Goal: Task Accomplishment & Management: Complete application form

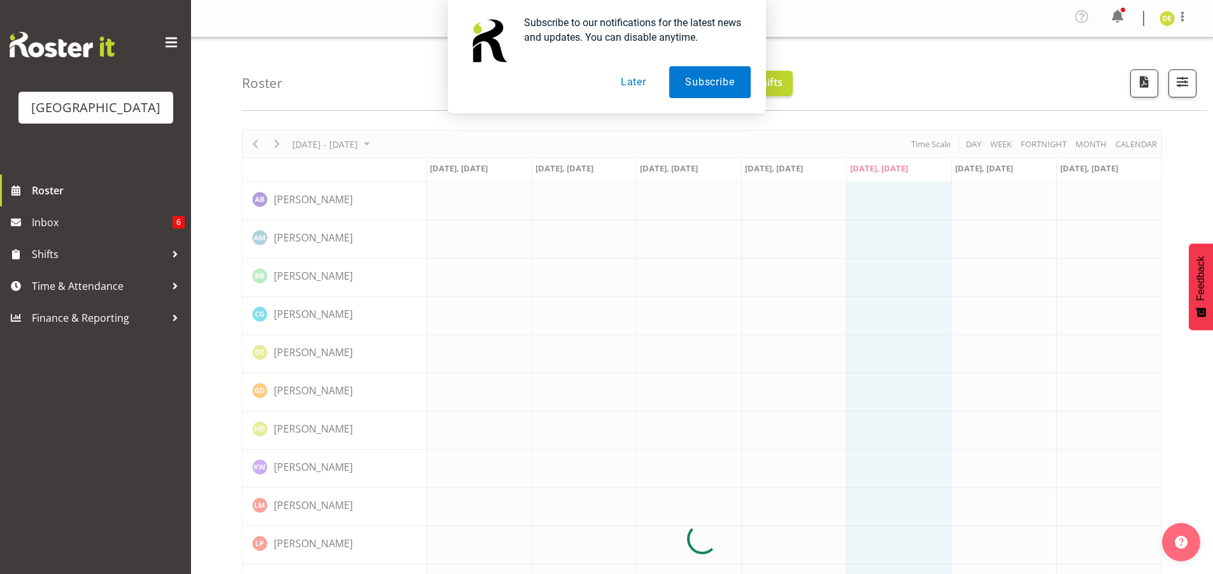
click at [638, 84] on button "Later" at bounding box center [633, 82] width 57 height 32
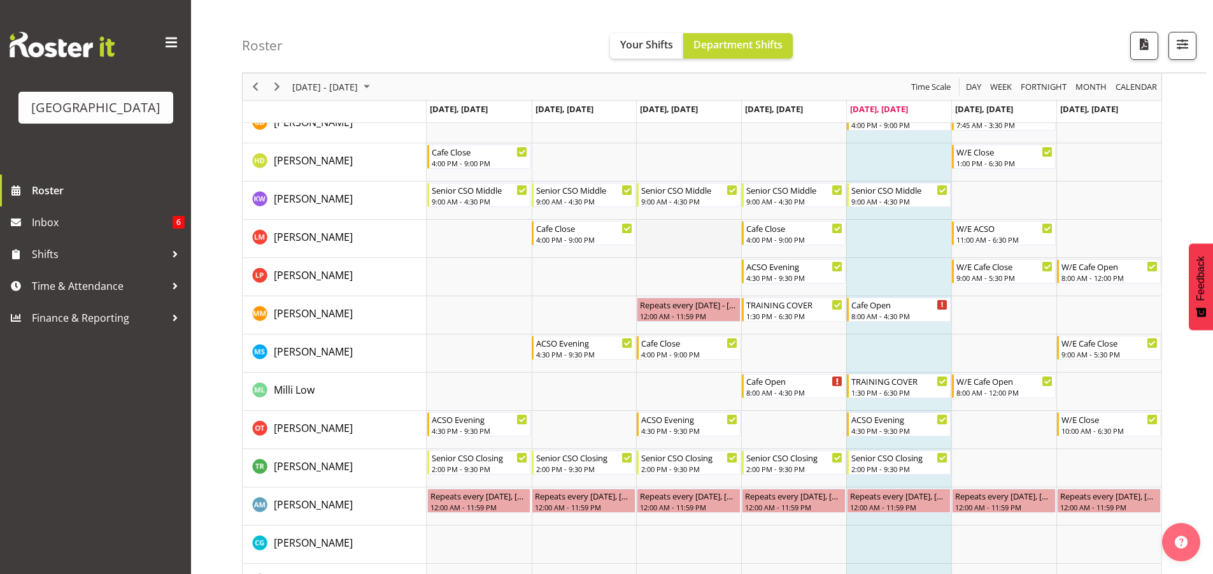
scroll to position [128, 0]
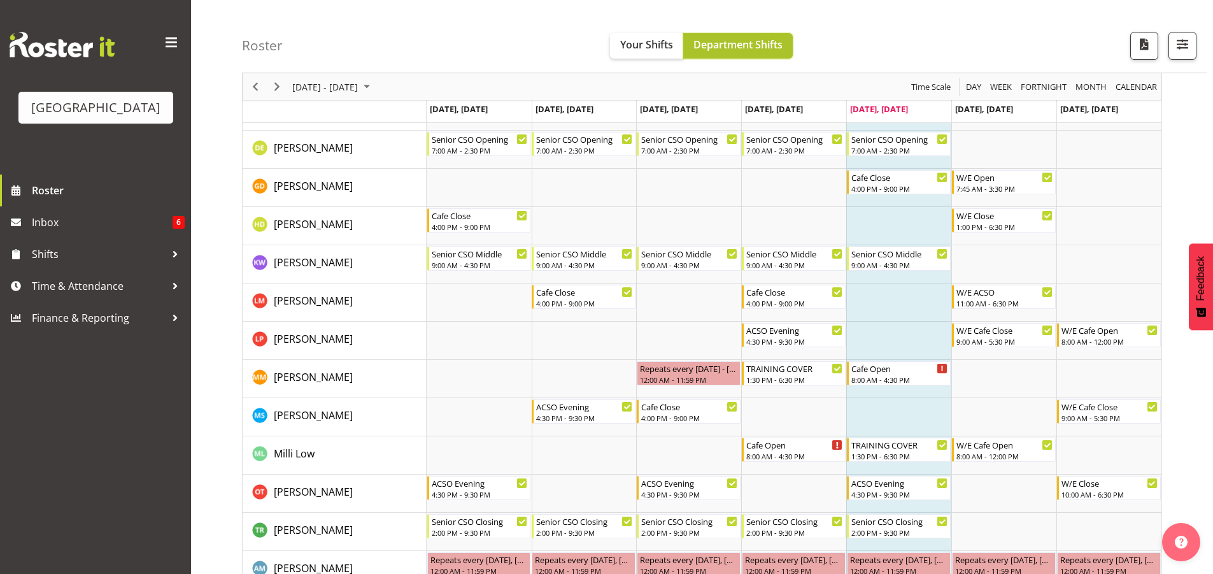
click at [708, 48] on span "Department Shifts" at bounding box center [738, 45] width 89 height 14
click at [662, 51] on span "Your Shifts" at bounding box center [646, 45] width 53 height 14
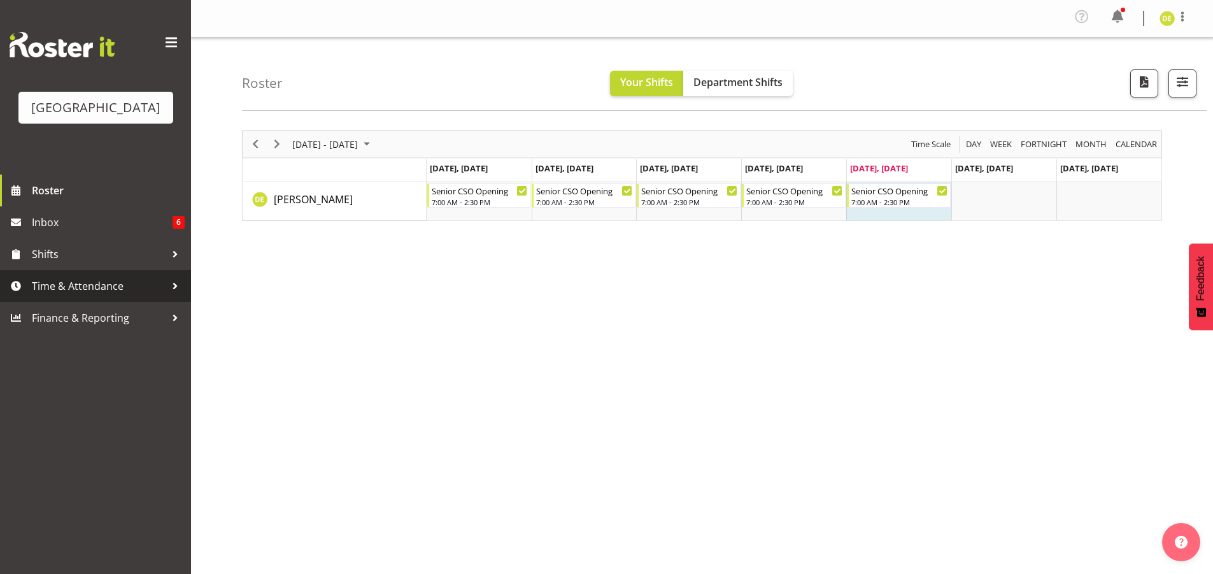
click at [182, 289] on div at bounding box center [175, 285] width 19 height 19
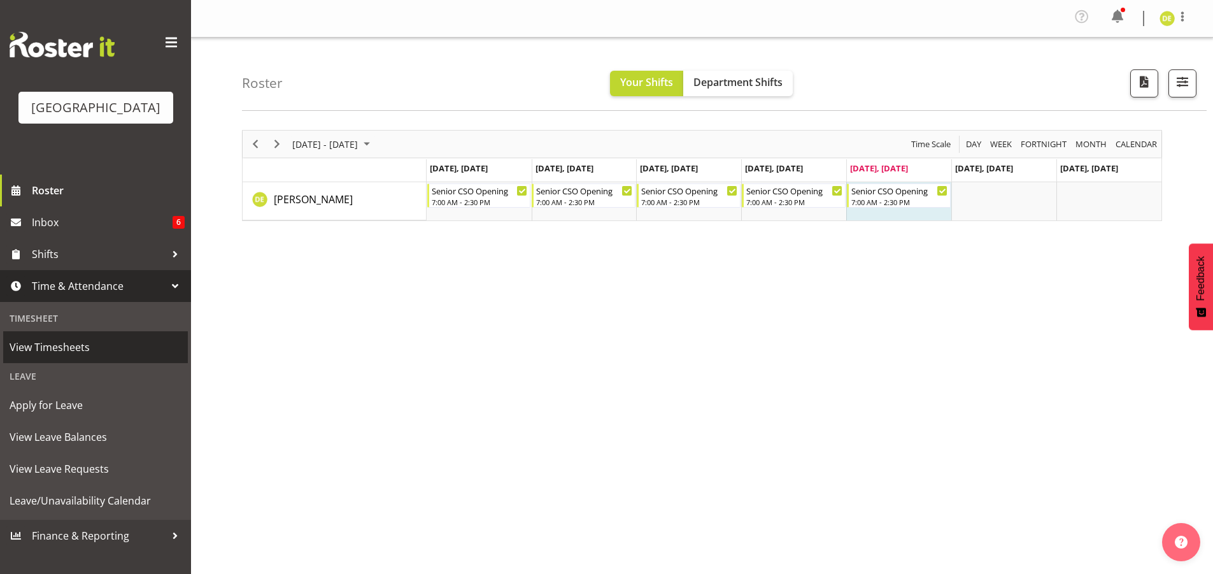
click at [55, 345] on span "View Timesheets" at bounding box center [96, 347] width 172 height 19
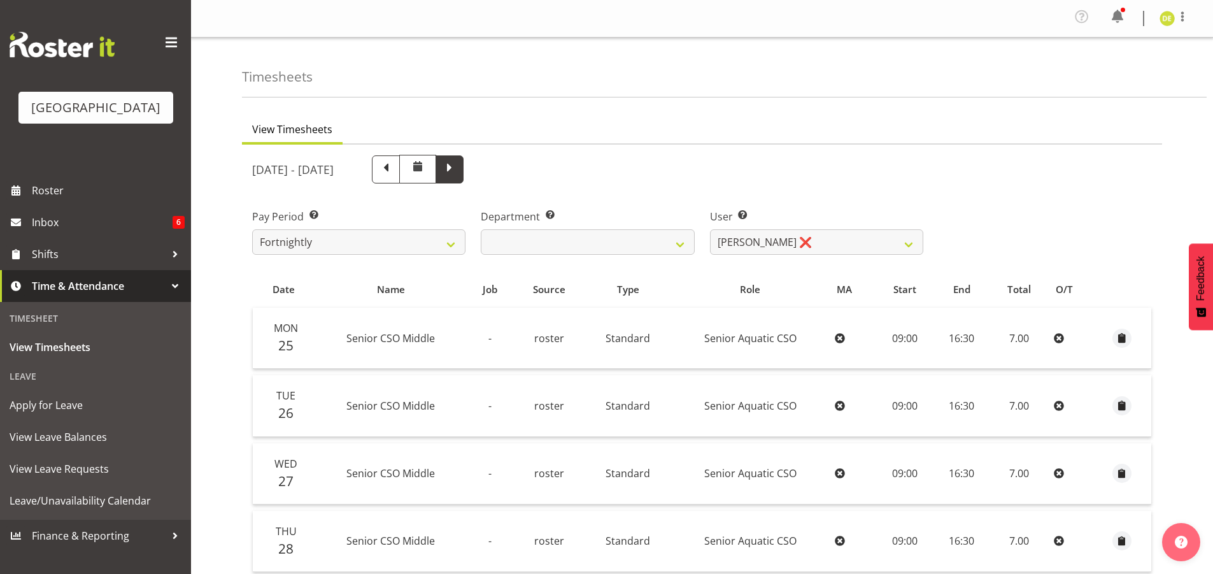
click at [458, 167] on span at bounding box center [449, 168] width 17 height 17
select select
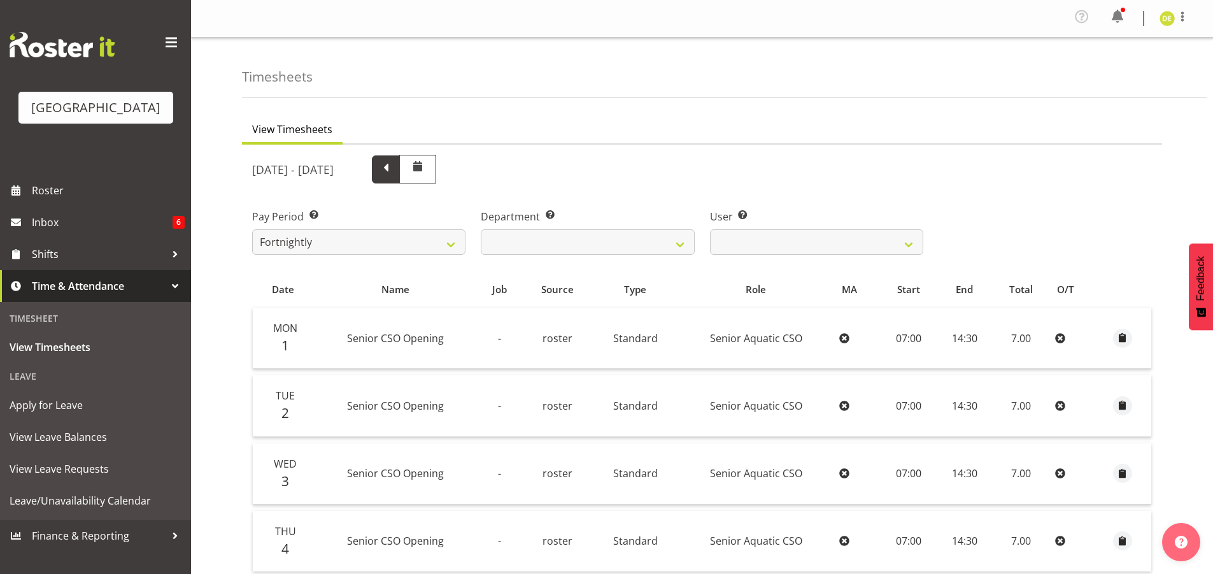
click at [394, 165] on span at bounding box center [386, 168] width 17 height 17
select select
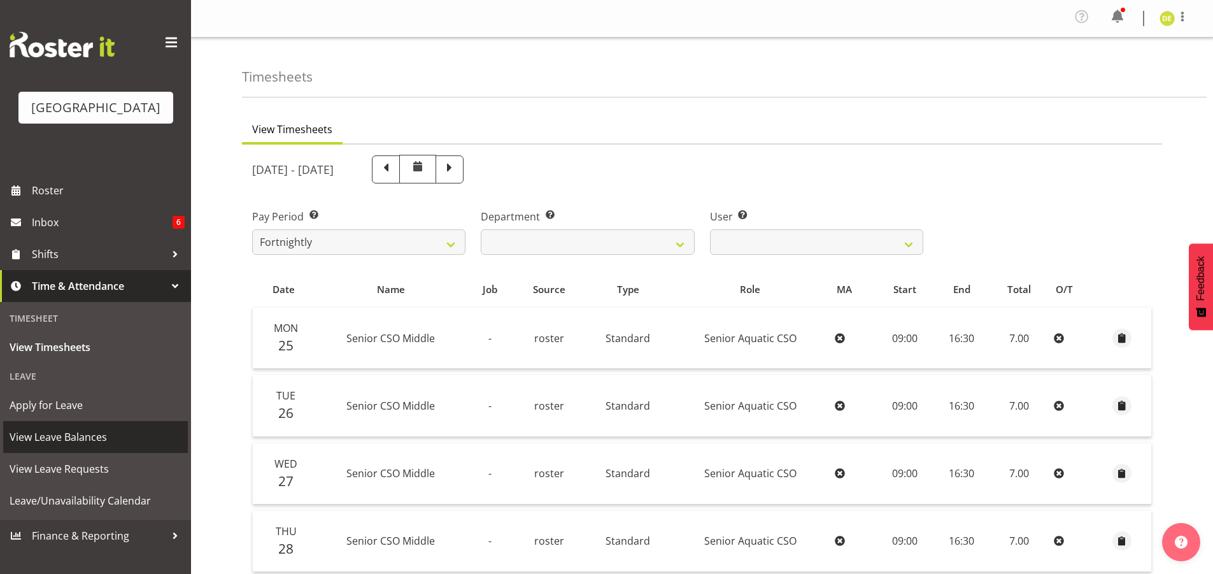
click at [83, 430] on span "View Leave Balances" at bounding box center [96, 436] width 172 height 19
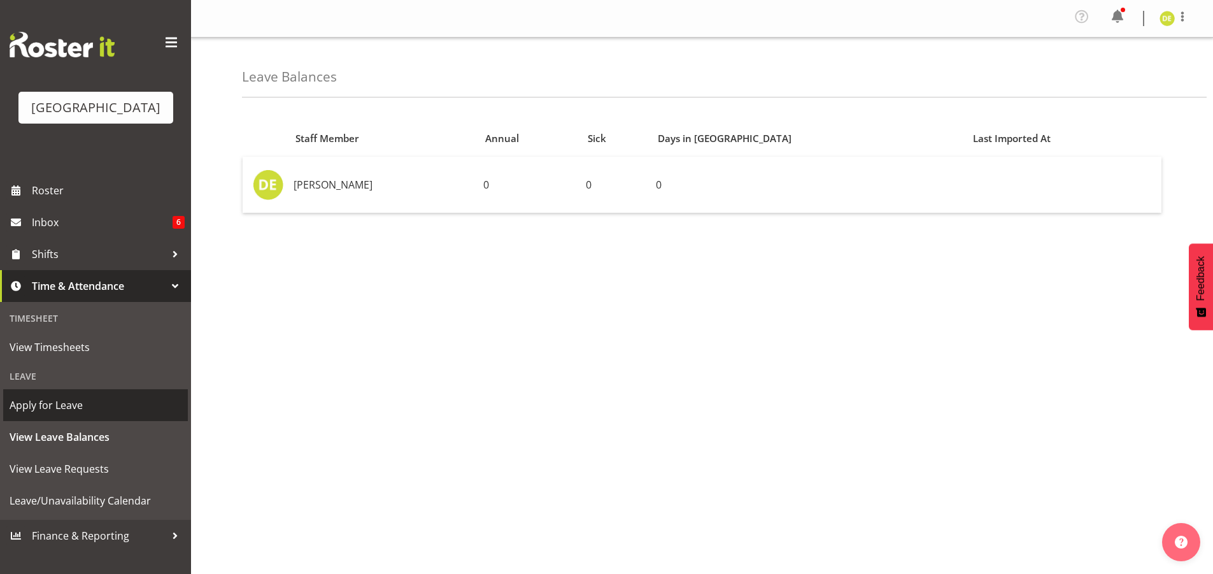
click at [68, 391] on link "Apply for Leave" at bounding box center [95, 405] width 185 height 32
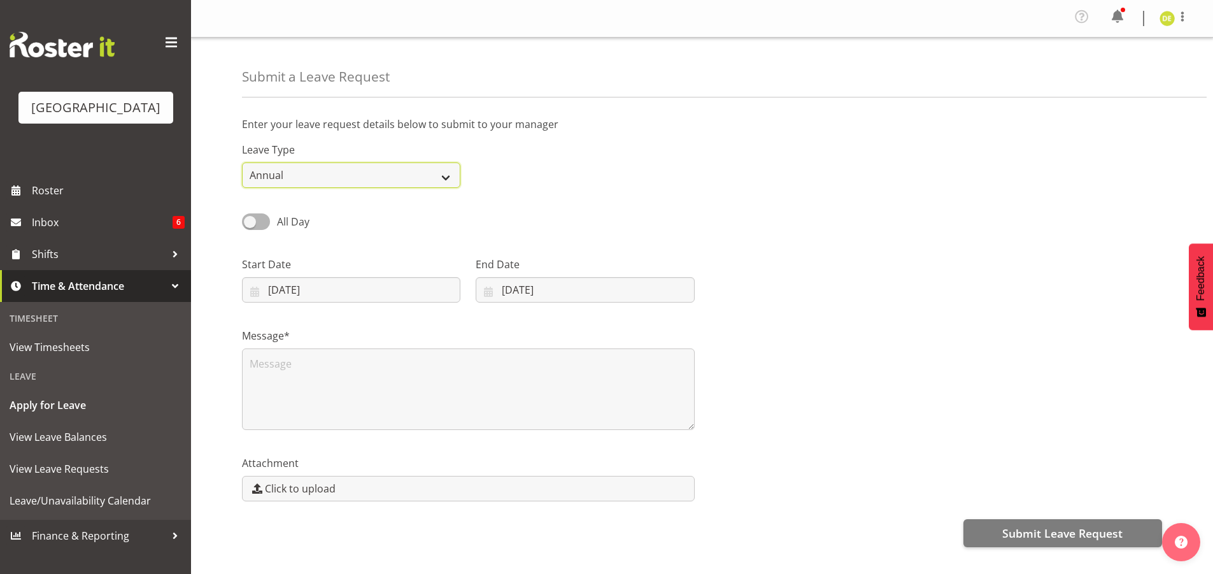
click at [445, 173] on select "Annual Sick Leave Without Pay Bereavement Domestic Violence Parental Jury Servi…" at bounding box center [351, 174] width 218 height 25
select select "Leave Without Pay"
click at [242, 162] on select "Annual Sick Leave Without Pay Bereavement Domestic Violence Parental Jury Servi…" at bounding box center [351, 174] width 218 height 25
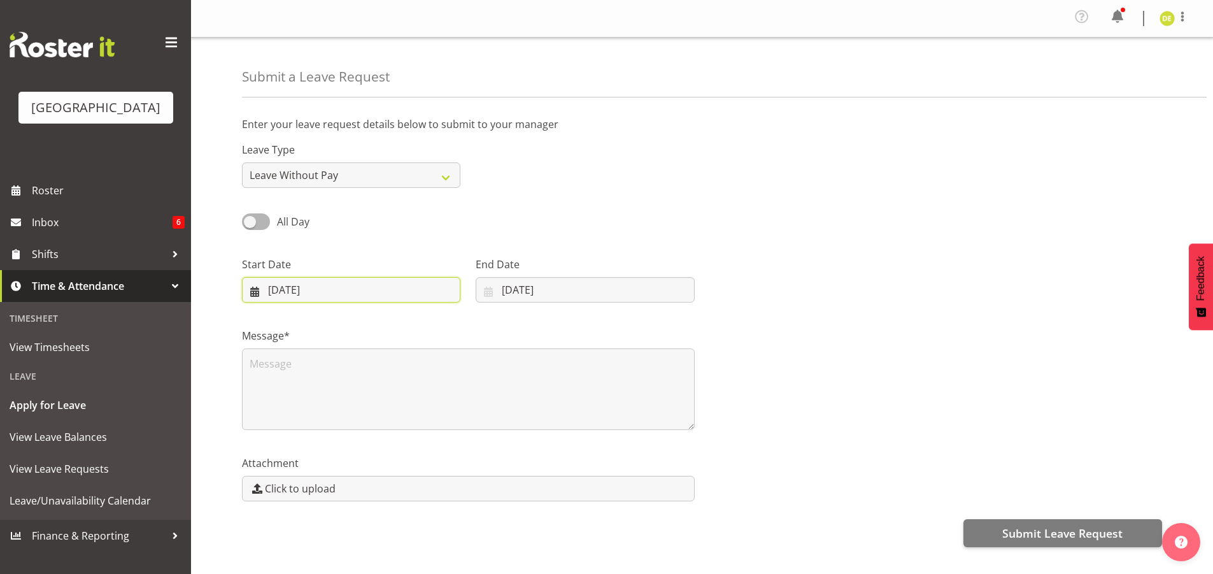
click at [400, 287] on input "05/09/2025" at bounding box center [351, 289] width 218 height 25
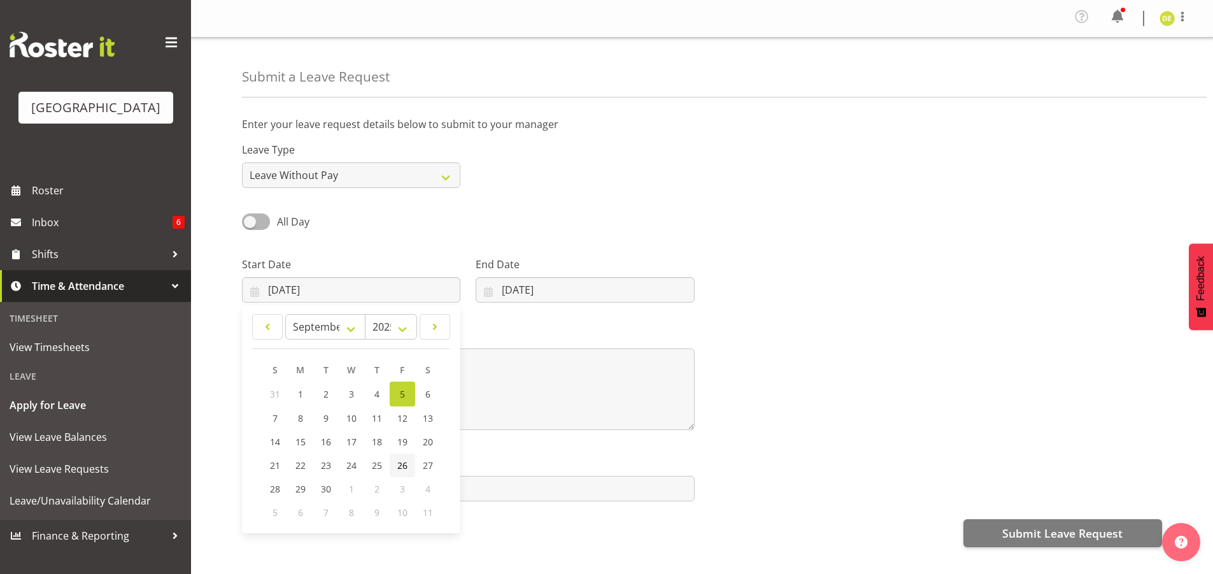
click at [402, 461] on span "26" at bounding box center [402, 465] width 10 height 12
type input "26/09/2025"
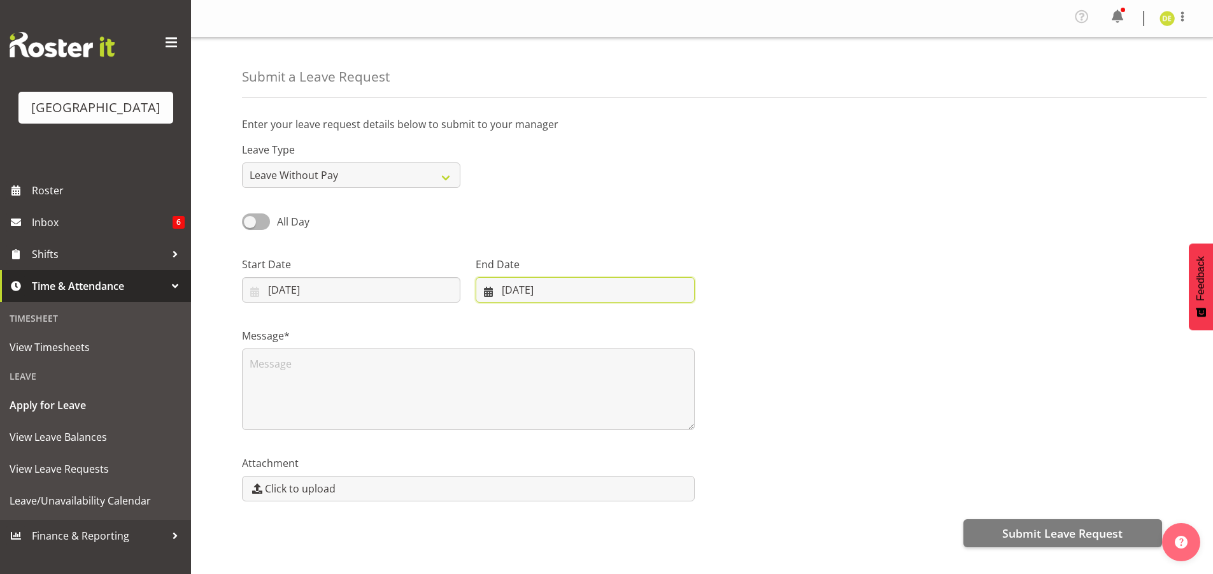
click at [589, 291] on input "05/09/2025" at bounding box center [585, 289] width 218 height 25
click at [651, 460] on span "27" at bounding box center [654, 465] width 10 height 12
type input "27/09/2025"
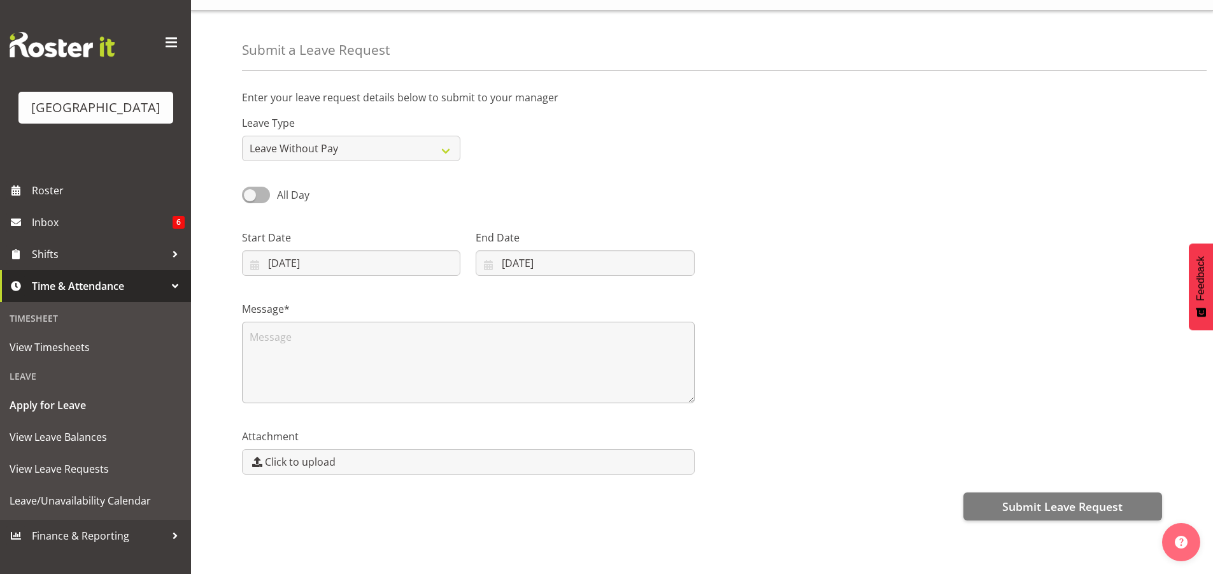
scroll to position [52, 0]
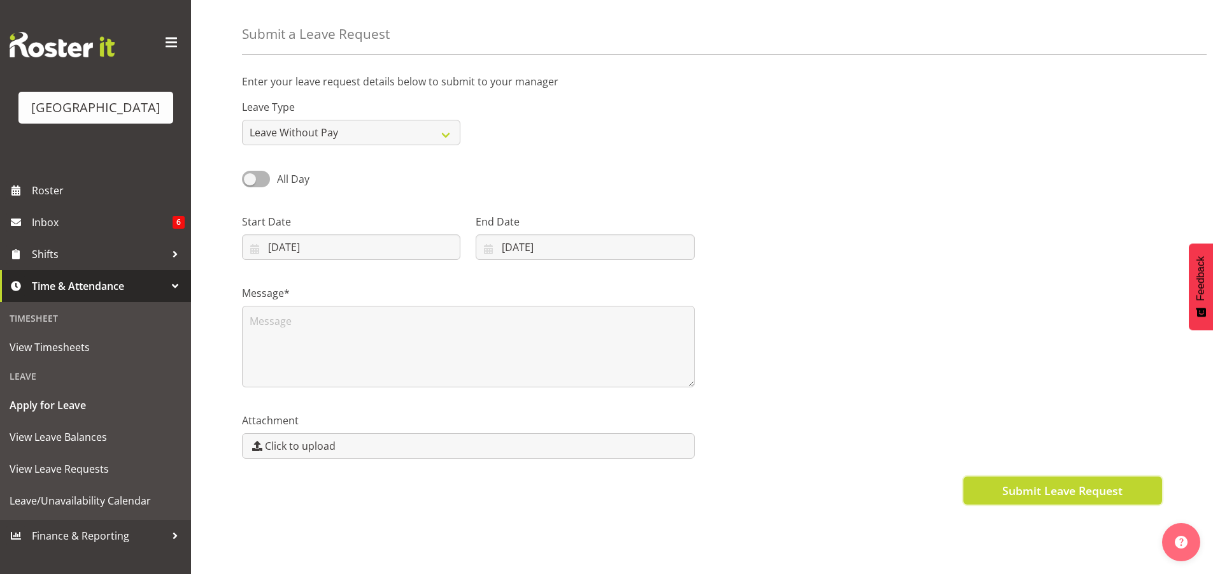
click at [1085, 485] on span "Submit Leave Request" at bounding box center [1063, 490] width 120 height 17
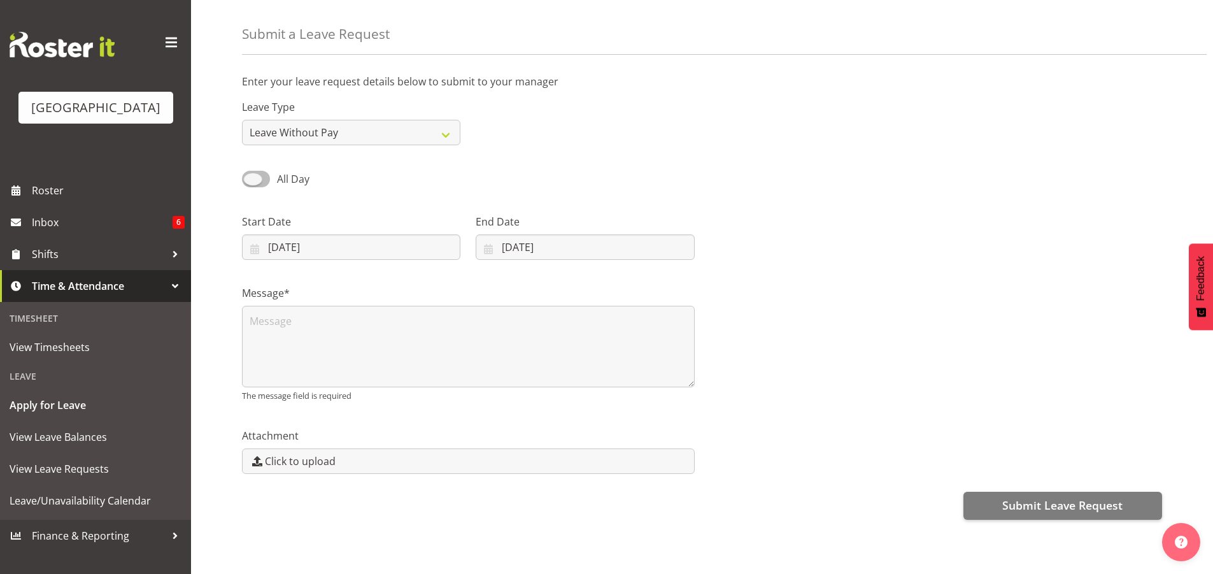
drag, startPoint x: 250, startPoint y: 169, endPoint x: 298, endPoint y: 169, distance: 48.4
click at [278, 171] on label "All Day" at bounding box center [276, 179] width 68 height 16
click at [250, 175] on input "All Day" at bounding box center [246, 179] width 8 height 8
checkbox input "true"
type input "05/09/2025"
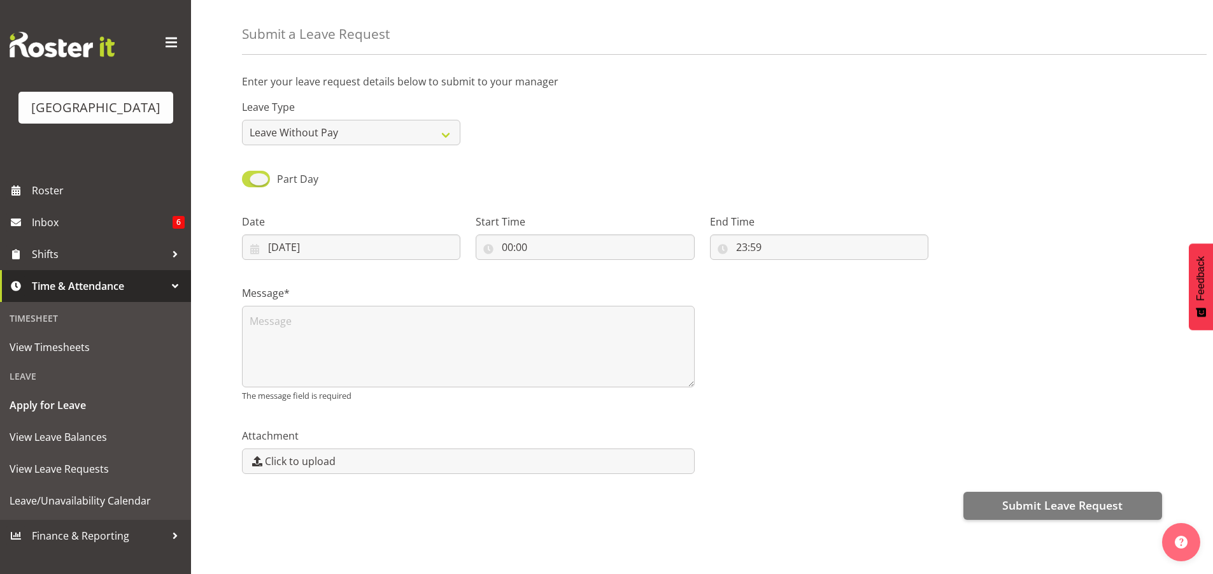
click at [252, 171] on span at bounding box center [256, 179] width 28 height 16
click at [250, 175] on input "Part Day" at bounding box center [246, 179] width 8 height 8
checkbox input "false"
type input "26/09/2025"
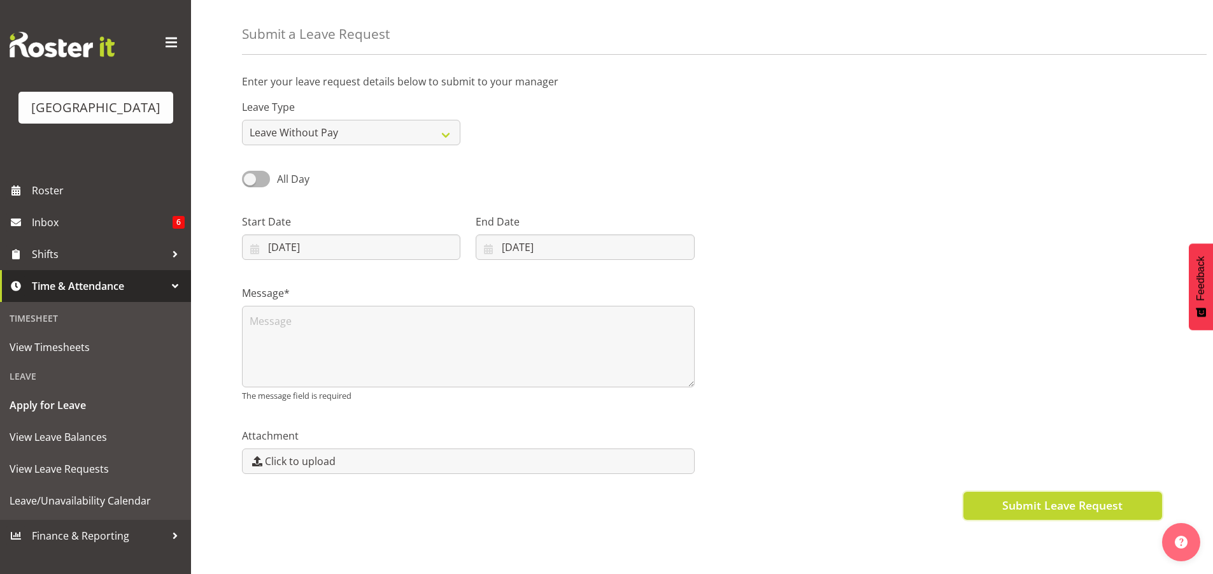
click at [1032, 497] on span "Submit Leave Request" at bounding box center [1063, 505] width 120 height 17
click at [1055, 497] on span "Submit Leave Request" at bounding box center [1063, 505] width 120 height 17
click at [1062, 497] on span "Submit Leave Request" at bounding box center [1063, 505] width 120 height 17
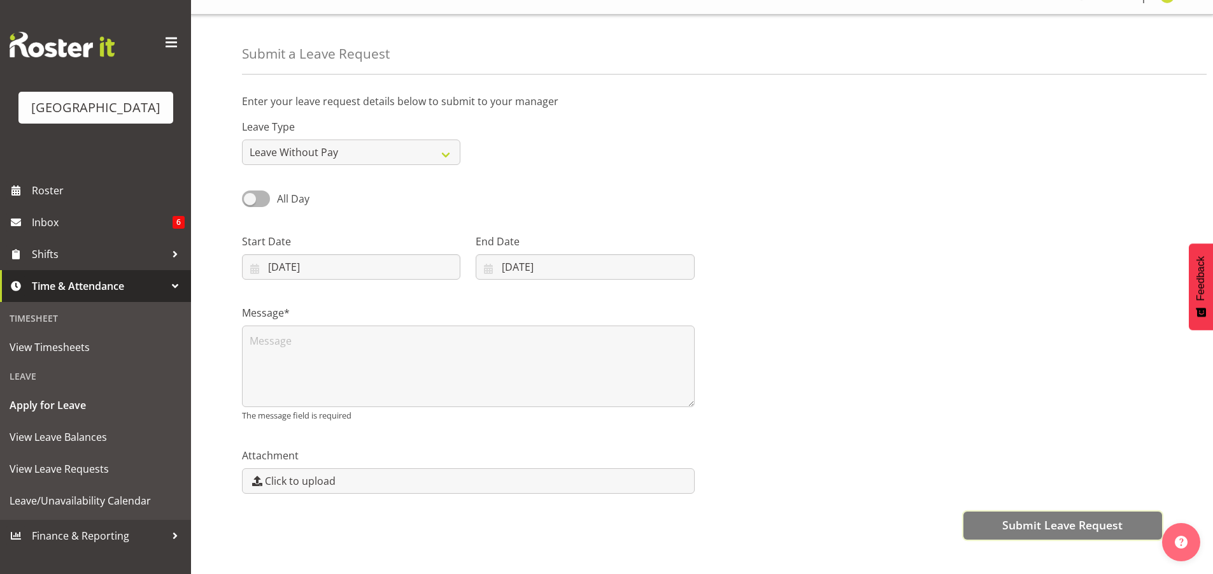
scroll to position [0, 0]
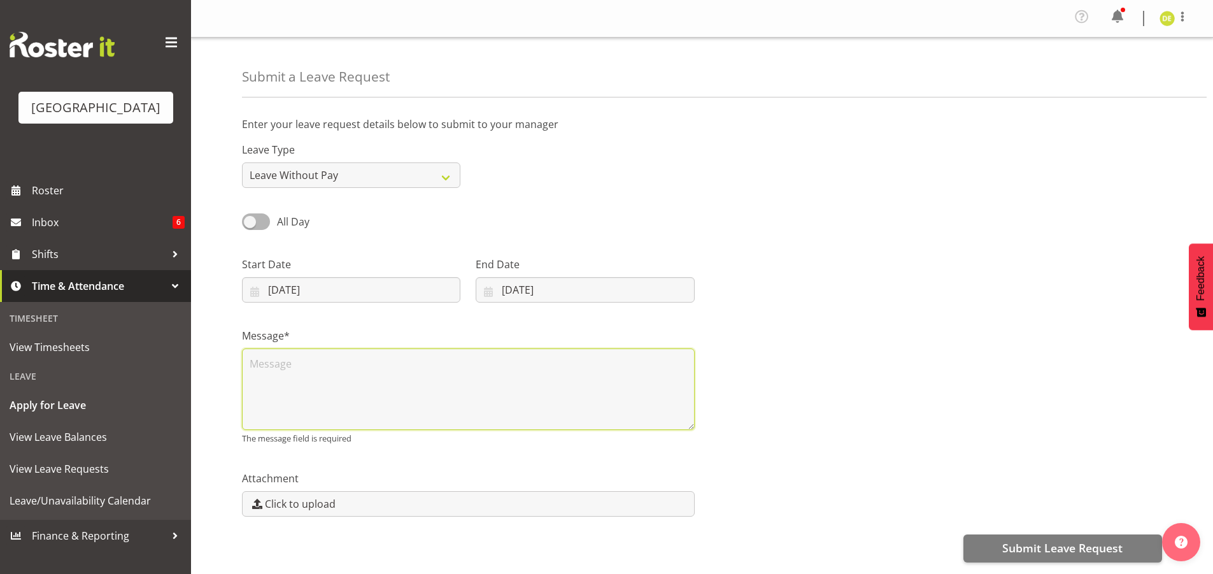
click at [332, 380] on textarea at bounding box center [468, 389] width 453 height 82
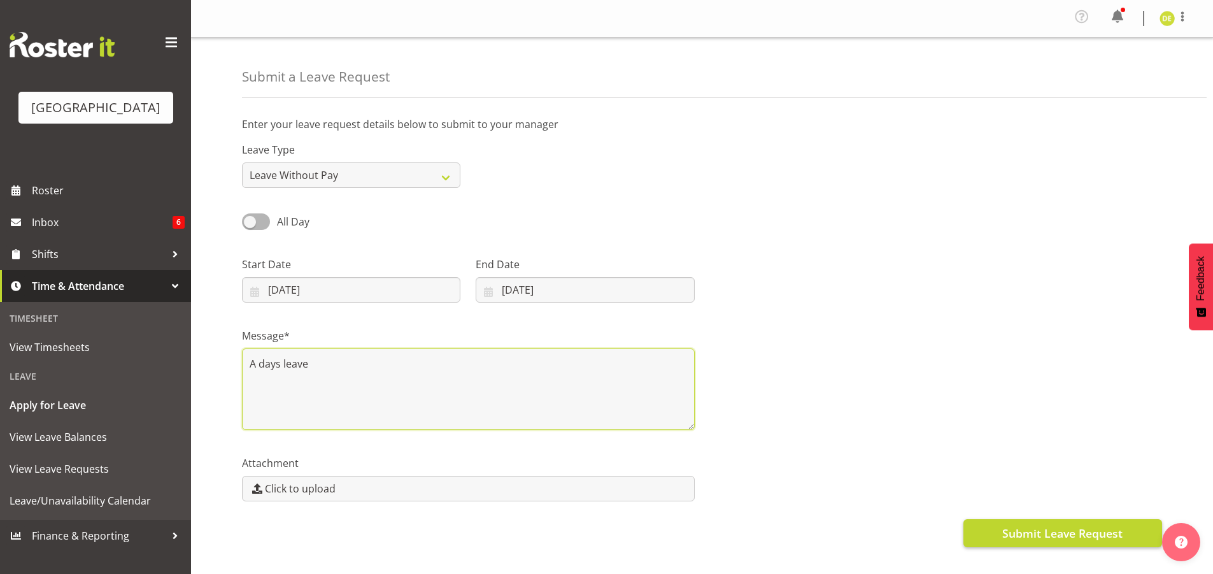
type textarea "A days leave"
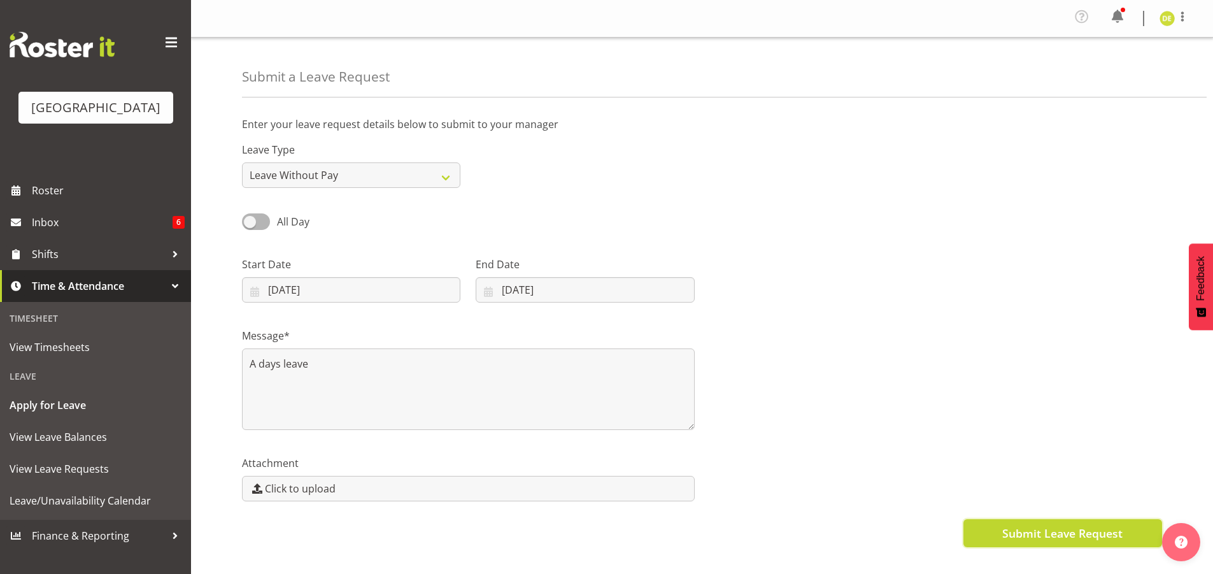
click at [1064, 527] on span "Submit Leave Request" at bounding box center [1063, 533] width 120 height 17
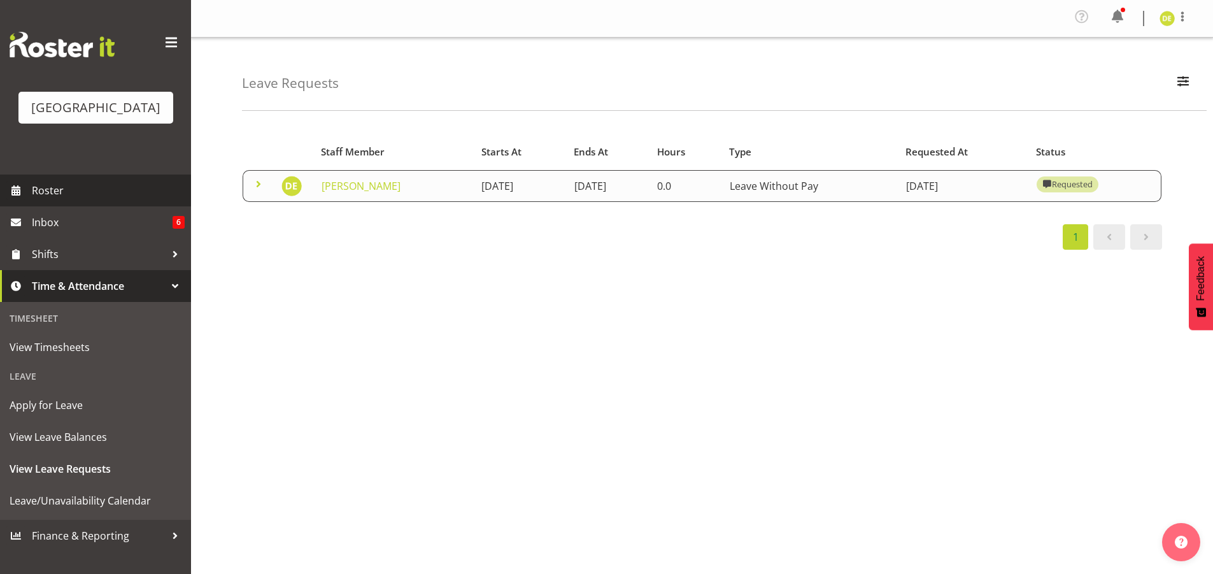
click at [69, 190] on span "Roster" at bounding box center [108, 190] width 153 height 19
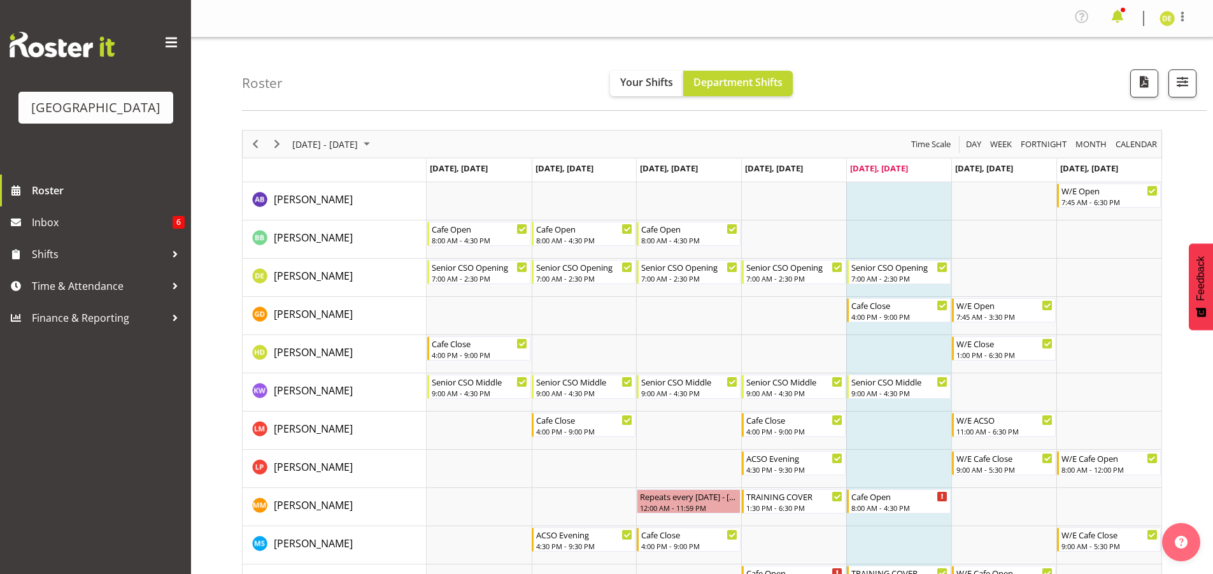
click at [1118, 20] on span at bounding box center [1118, 16] width 20 height 20
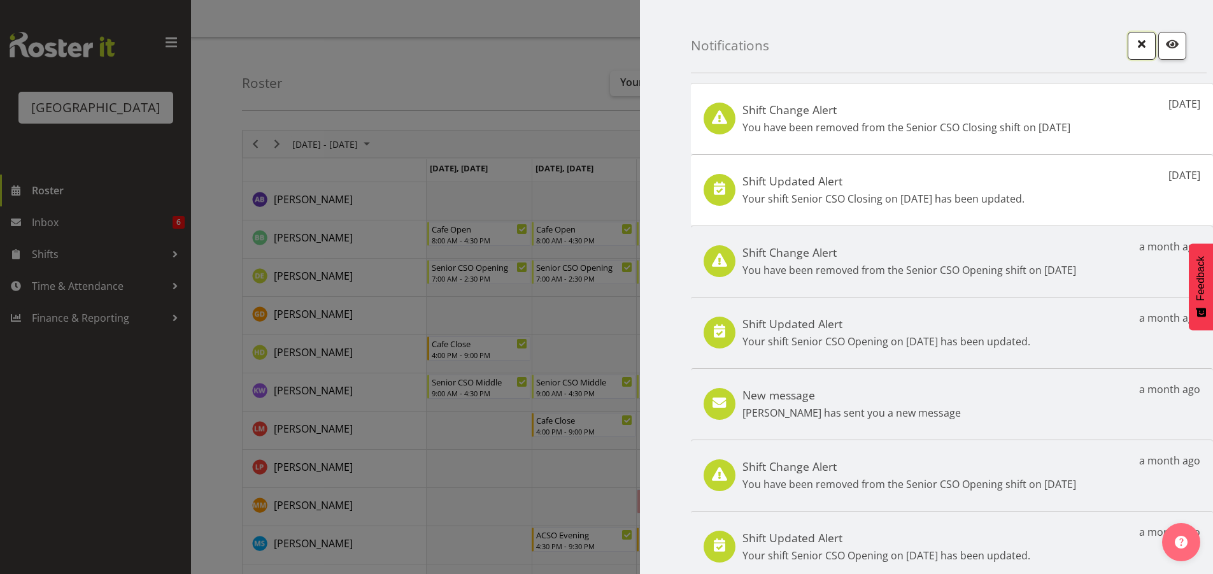
click at [1138, 42] on span "button" at bounding box center [1142, 44] width 17 height 17
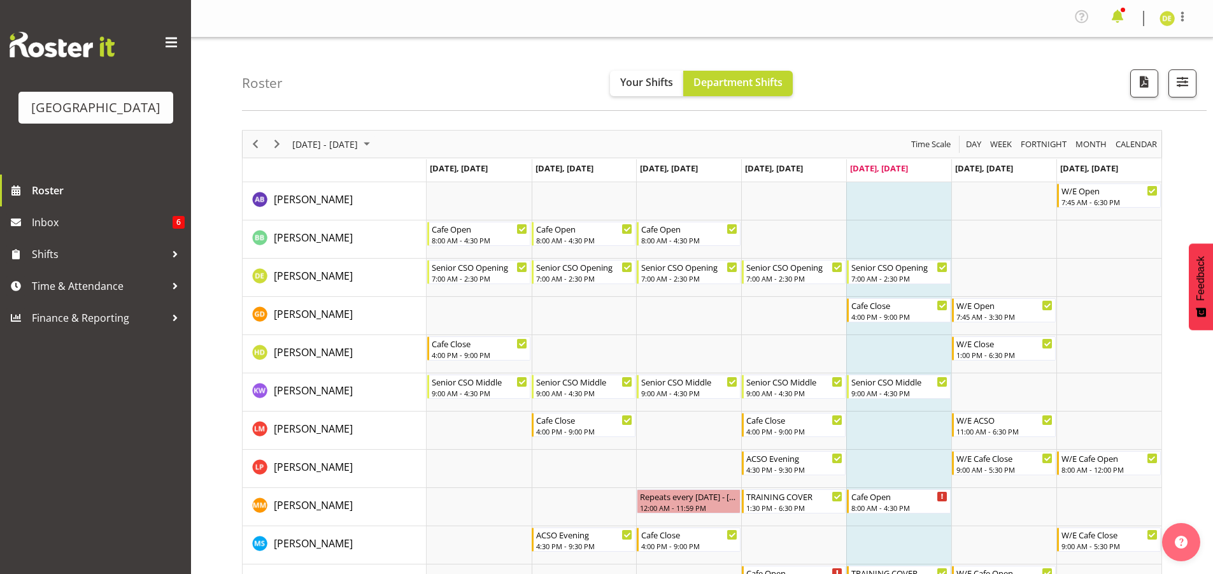
click at [1122, 16] on span at bounding box center [1118, 16] width 20 height 20
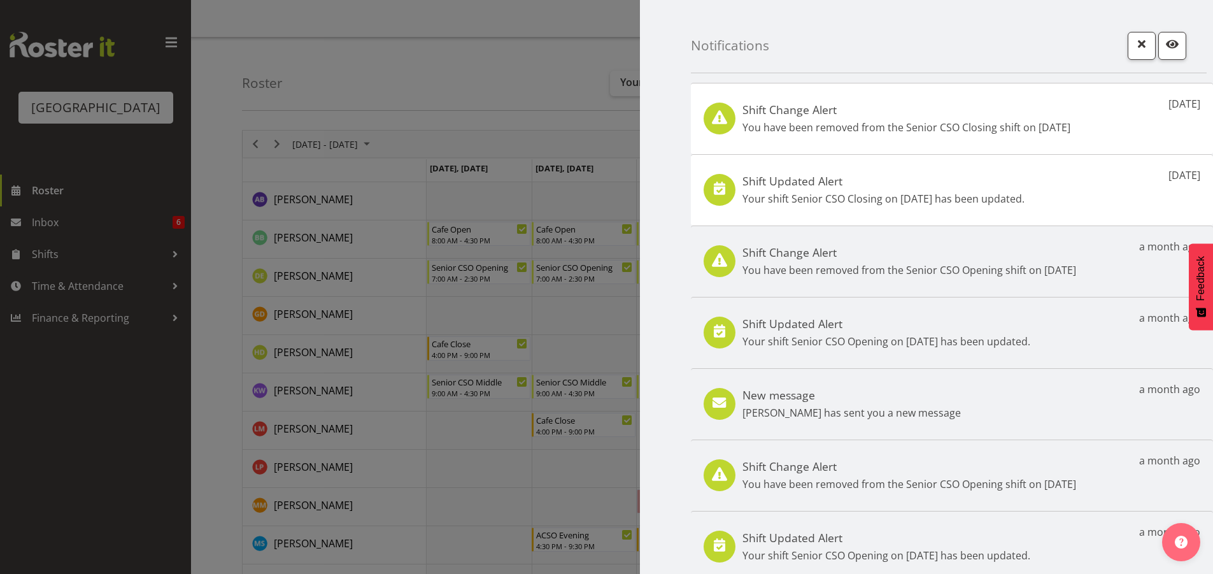
drag, startPoint x: 1108, startPoint y: 115, endPoint x: 727, endPoint y: 150, distance: 382.5
click at [727, 150] on div "Shift Change Alert You have been removed from the Senior CSO Closing shift on 2…" at bounding box center [952, 118] width 522 height 71
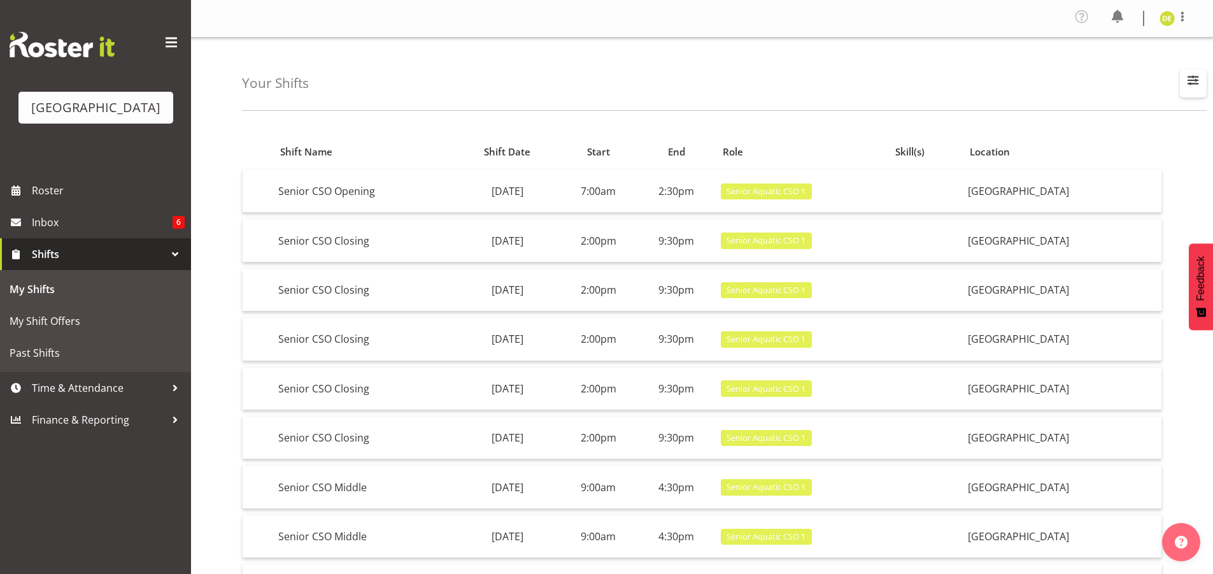
click at [1192, 82] on span "button" at bounding box center [1193, 80] width 17 height 17
click at [1182, 87] on button "button" at bounding box center [1193, 83] width 27 height 28
click at [1185, 20] on span at bounding box center [1182, 16] width 15 height 15
click at [861, 87] on div "Your Shifts All Locations [GEOGRAPHIC_DATA] Day Week Month All Apply" at bounding box center [724, 74] width 965 height 73
click at [1123, 18] on span at bounding box center [1118, 16] width 20 height 20
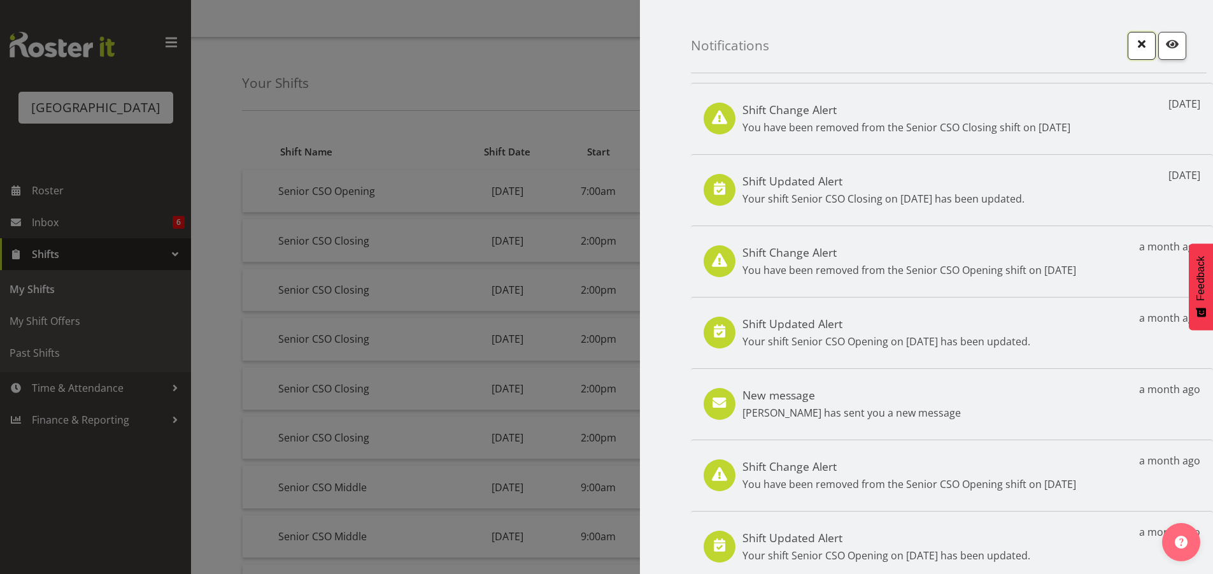
click at [1135, 43] on span "button" at bounding box center [1142, 44] width 17 height 17
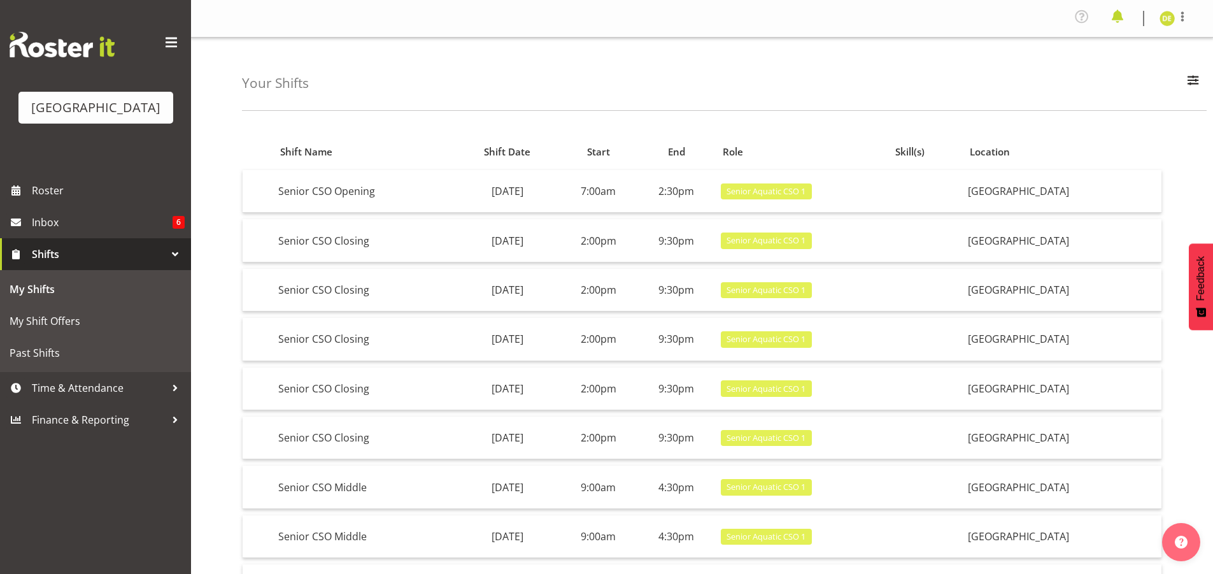
click at [1115, 22] on span at bounding box center [1118, 16] width 20 height 20
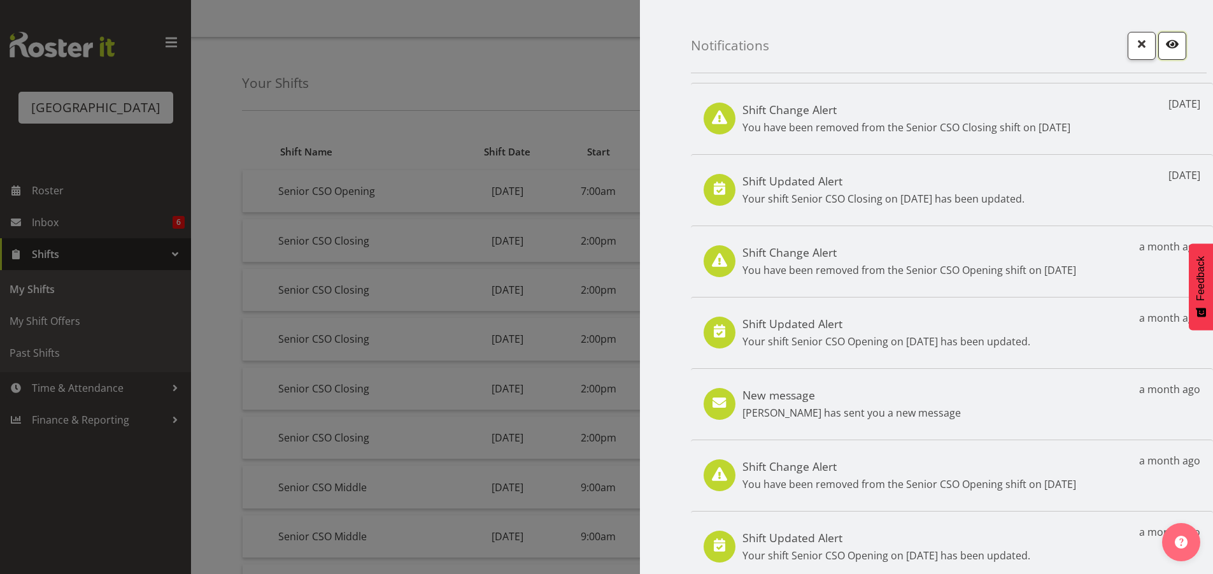
click at [1164, 41] on span "button" at bounding box center [1172, 44] width 17 height 17
click at [1134, 43] on span "button" at bounding box center [1142, 44] width 17 height 17
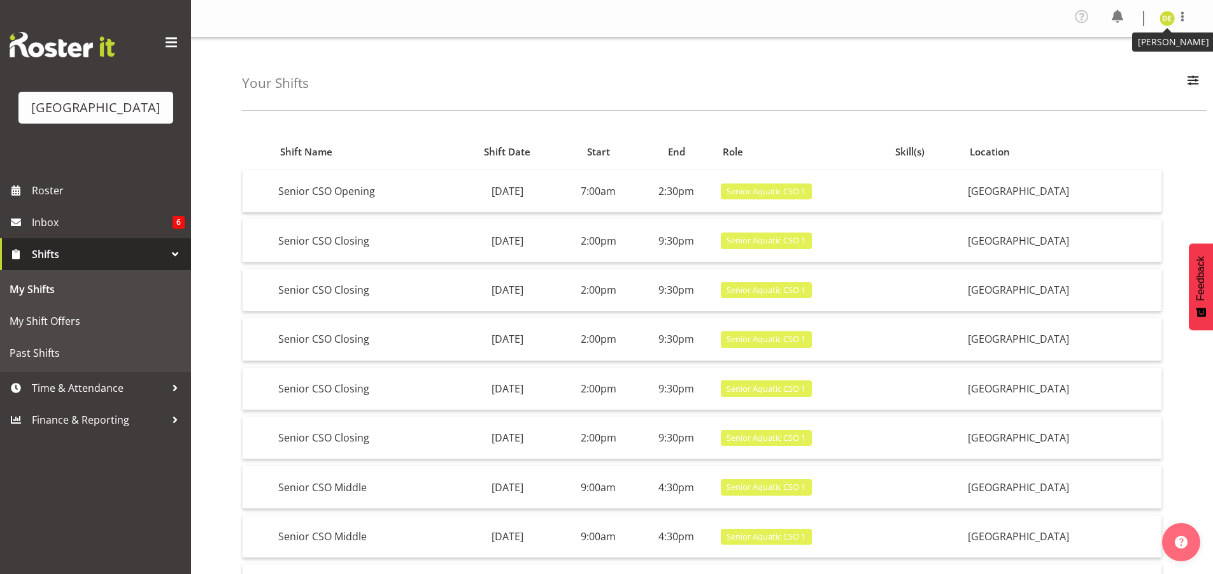
click at [1164, 18] on img at bounding box center [1167, 18] width 15 height 15
click at [1123, 71] on link "Log Out" at bounding box center [1129, 70] width 122 height 23
